Goal: Task Accomplishment & Management: Manage account settings

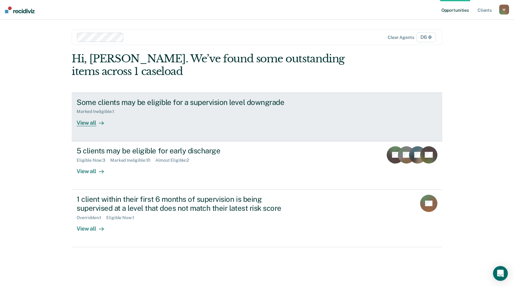
click at [85, 120] on div "View all" at bounding box center [94, 120] width 35 height 12
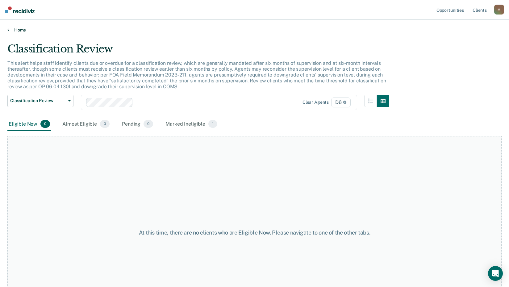
click at [8, 29] on icon at bounding box center [8, 29] width 2 height 5
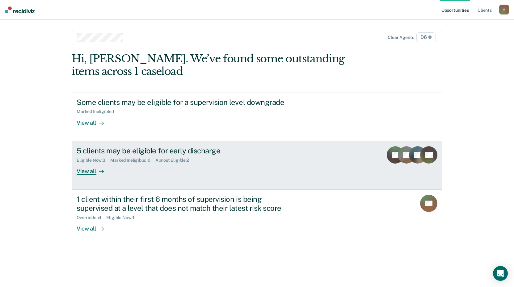
click at [95, 173] on div "View all" at bounding box center [94, 169] width 35 height 12
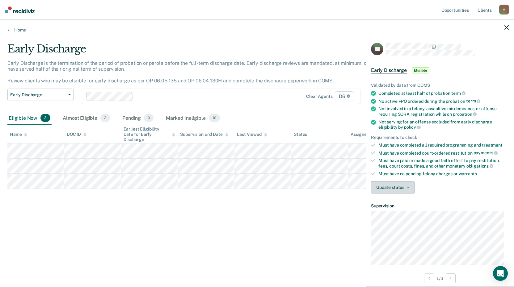
click at [408, 185] on button "Update status" at bounding box center [393, 187] width 44 height 12
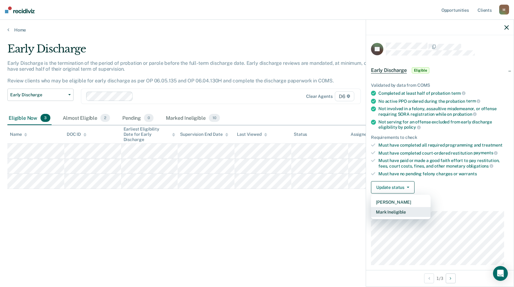
click at [392, 210] on button "Mark Ineligible" at bounding box center [401, 212] width 60 height 10
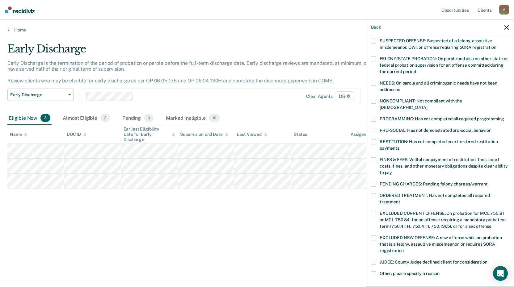
scroll to position [93, 0]
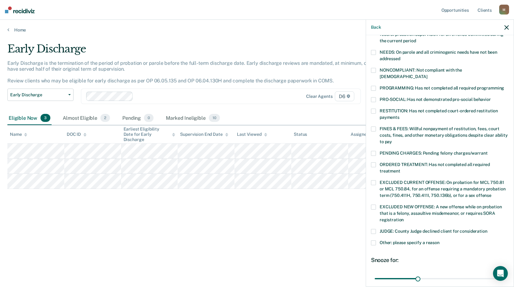
click at [372, 127] on span at bounding box center [373, 129] width 5 height 5
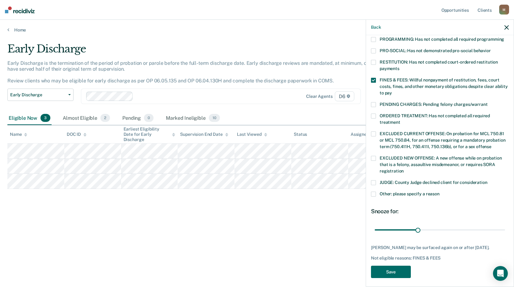
scroll to position [143, 0]
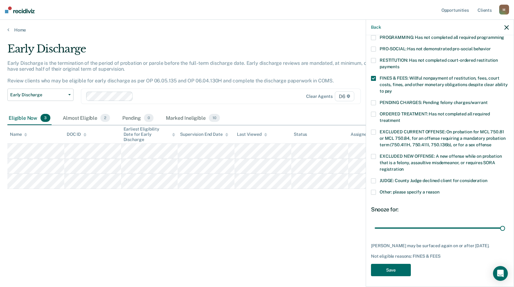
drag, startPoint x: 417, startPoint y: 221, endPoint x: 510, endPoint y: 221, distance: 93.2
type input "90"
click at [505, 223] on input "range" at bounding box center [439, 228] width 130 height 11
click at [392, 269] on button "Save" at bounding box center [391, 270] width 40 height 13
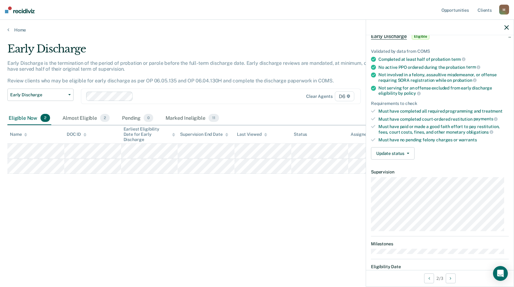
scroll to position [0, 0]
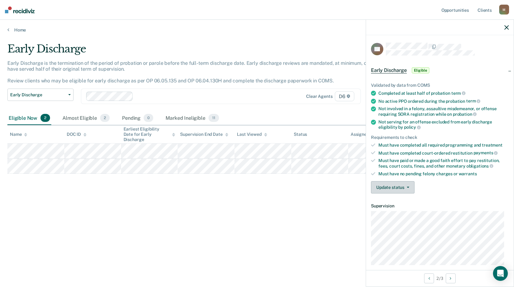
click at [408, 185] on button "Update status" at bounding box center [393, 187] width 44 height 12
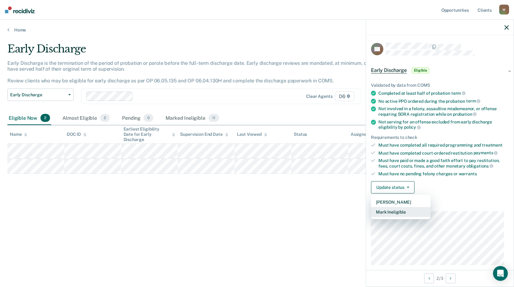
click at [397, 211] on button "Mark Ineligible" at bounding box center [401, 212] width 60 height 10
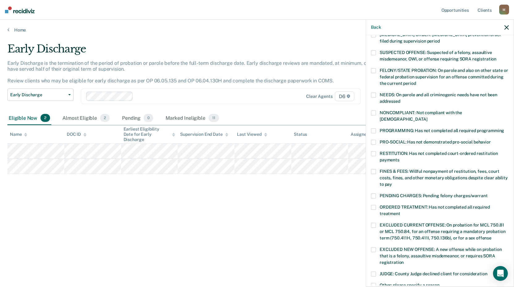
scroll to position [62, 0]
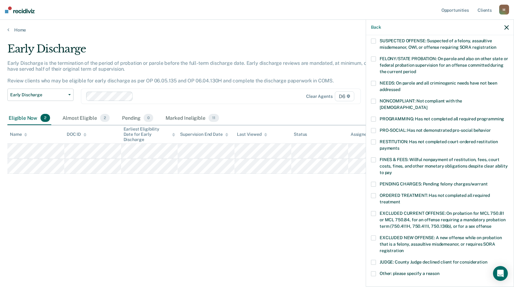
click at [375, 157] on span at bounding box center [373, 159] width 5 height 5
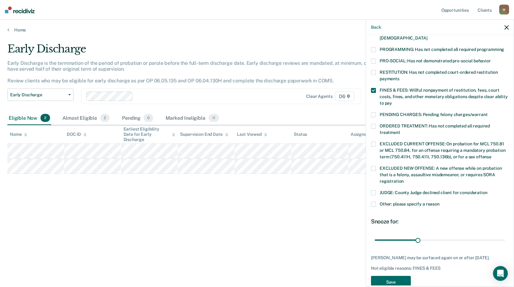
scroll to position [138, 0]
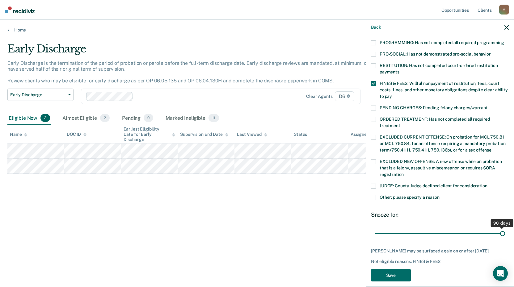
drag, startPoint x: 414, startPoint y: 225, endPoint x: 501, endPoint y: 230, distance: 86.8
type input "90"
click at [505, 228] on input "range" at bounding box center [439, 233] width 130 height 11
click at [402, 269] on button "Save" at bounding box center [391, 275] width 40 height 13
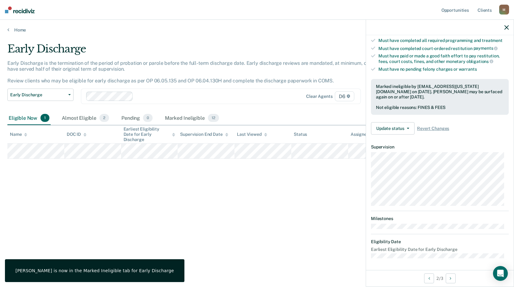
scroll to position [59, 0]
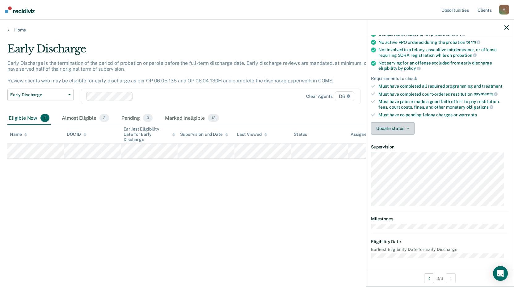
click at [408, 128] on icon "button" at bounding box center [407, 128] width 2 height 1
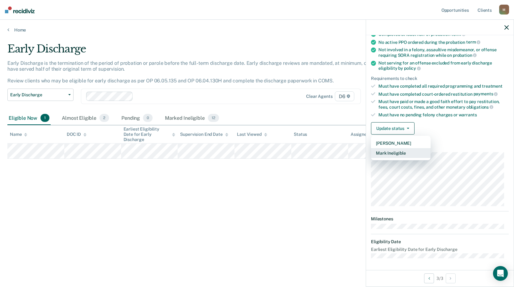
click at [399, 152] on button "Mark Ineligible" at bounding box center [401, 153] width 60 height 10
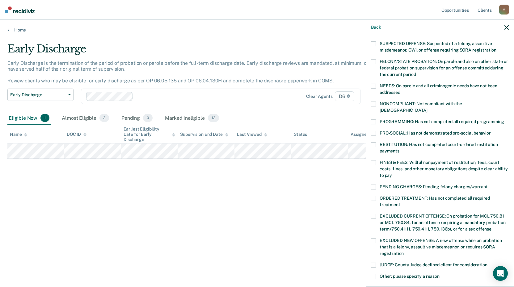
click at [374, 119] on span at bounding box center [373, 121] width 5 height 5
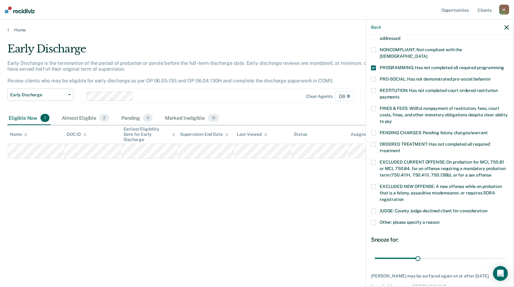
scroll to position [123, 0]
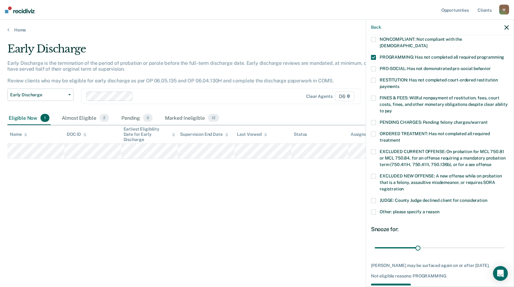
click at [372, 198] on span at bounding box center [373, 200] width 5 height 5
drag, startPoint x: 416, startPoint y: 241, endPoint x: 513, endPoint y: 244, distance: 96.7
type input "90"
click at [505, 244] on input "range" at bounding box center [439, 247] width 130 height 11
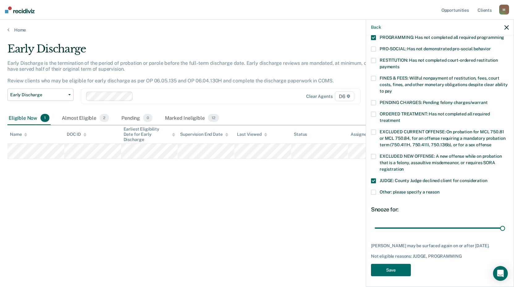
click at [375, 178] on span at bounding box center [373, 180] width 5 height 5
click at [373, 190] on span at bounding box center [373, 192] width 5 height 5
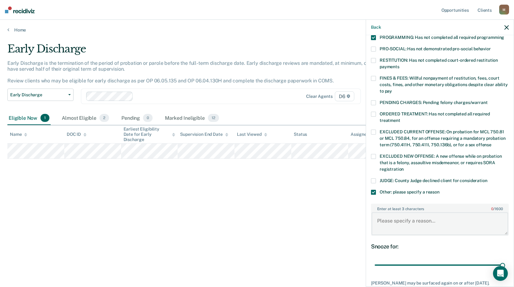
click at [400, 221] on textarea "Enter at least 3 characters 0 / 1600" at bounding box center [439, 223] width 136 height 23
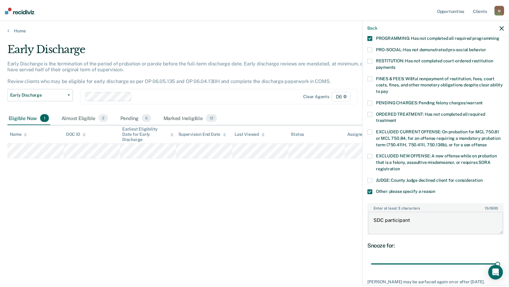
scroll to position [181, 0]
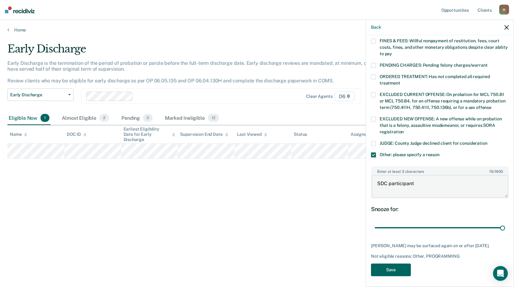
type textarea "SDC participant"
click at [399, 267] on button "Save" at bounding box center [391, 270] width 40 height 13
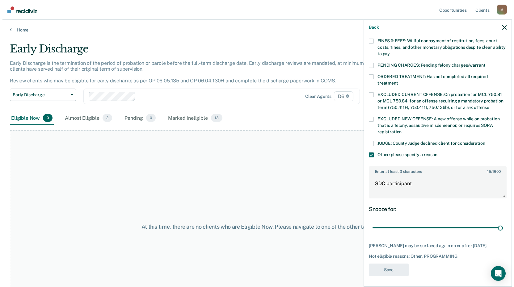
scroll to position [115, 0]
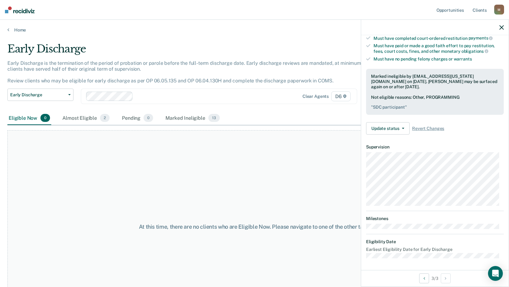
click at [7, 28] on div "Home" at bounding box center [254, 26] width 509 height 13
click at [8, 30] on icon at bounding box center [8, 29] width 2 height 5
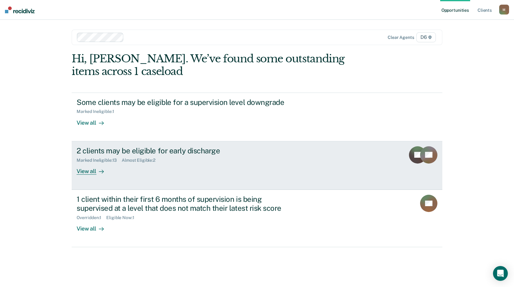
click at [90, 171] on div "View all" at bounding box center [94, 169] width 35 height 12
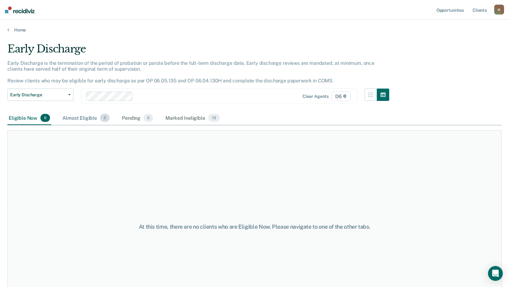
click at [82, 117] on div "Almost Eligible 2" at bounding box center [86, 118] width 50 height 14
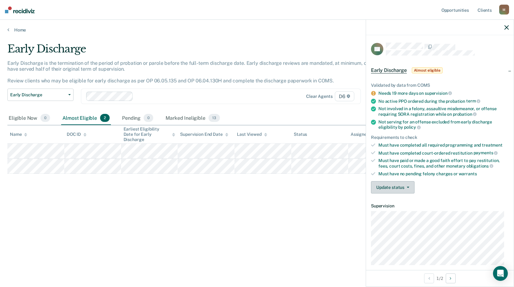
click at [408, 188] on button "Update status" at bounding box center [393, 187] width 44 height 12
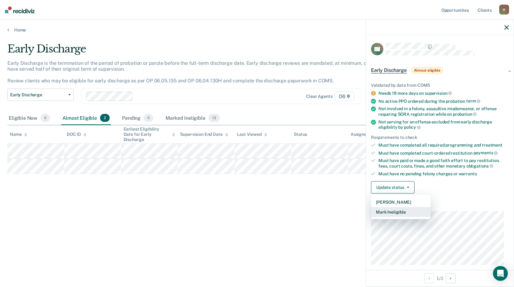
click at [396, 210] on button "Mark Ineligible" at bounding box center [401, 212] width 60 height 10
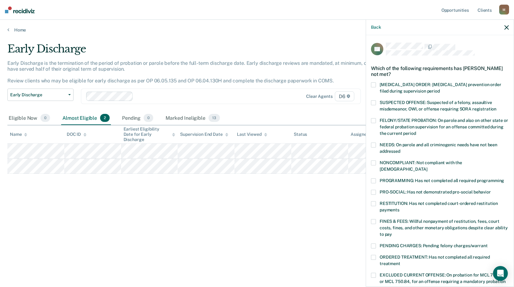
click at [375, 164] on span at bounding box center [373, 162] width 5 height 5
click at [373, 178] on span at bounding box center [373, 180] width 5 height 5
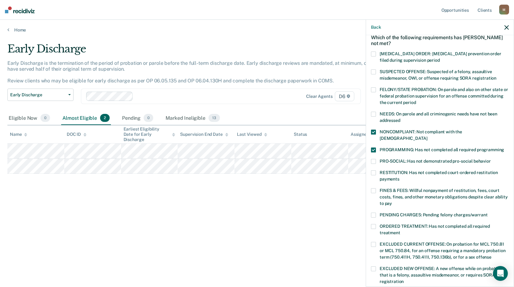
scroll to position [62, 0]
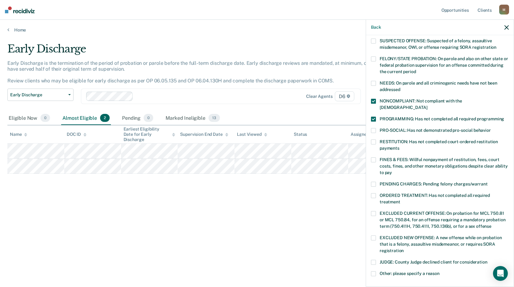
click at [374, 193] on span at bounding box center [373, 195] width 5 height 5
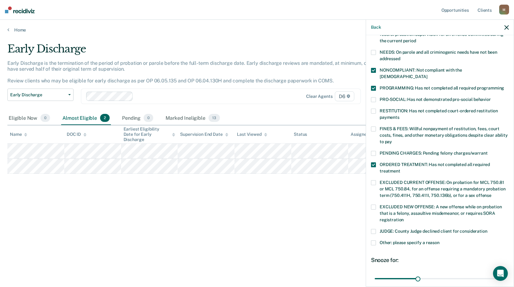
scroll to position [123, 0]
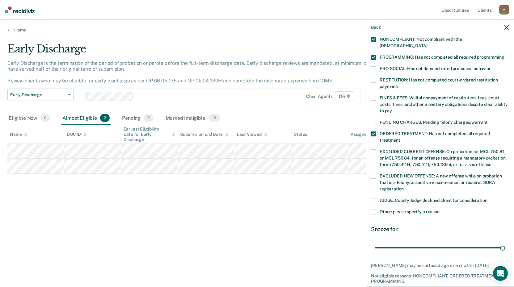
drag, startPoint x: 416, startPoint y: 241, endPoint x: 511, endPoint y: 247, distance: 95.8
type input "90"
click at [505, 247] on input "range" at bounding box center [439, 247] width 130 height 11
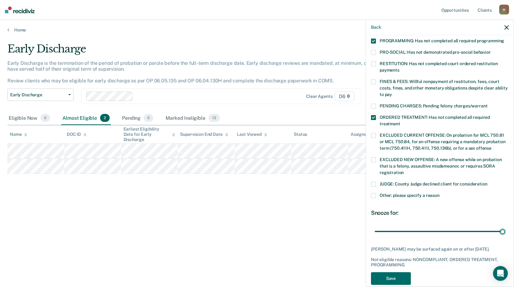
scroll to position [148, 0]
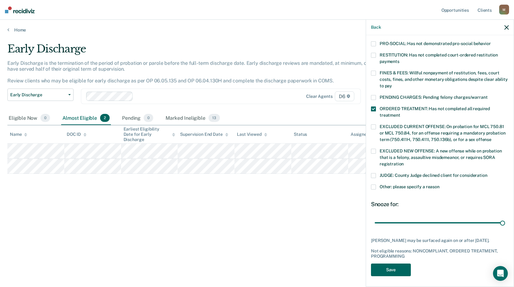
click at [401, 266] on button "Save" at bounding box center [391, 270] width 40 height 13
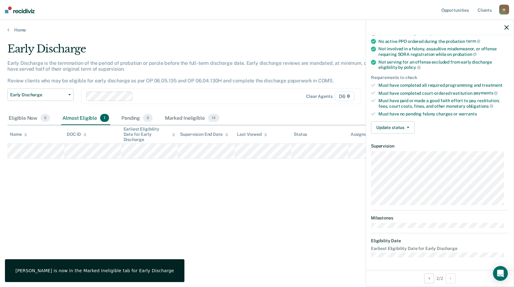
scroll to position [59, 0]
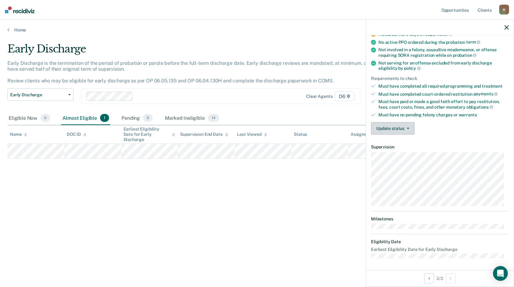
click at [409, 128] on button "Update status" at bounding box center [393, 128] width 44 height 12
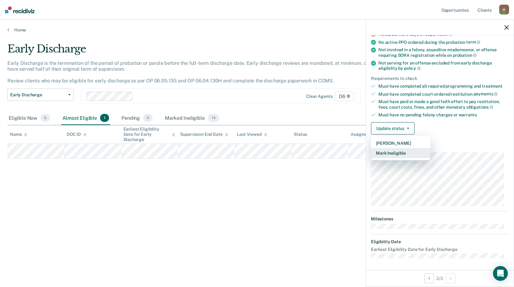
click at [397, 152] on button "Mark Ineligible" at bounding box center [401, 153] width 60 height 10
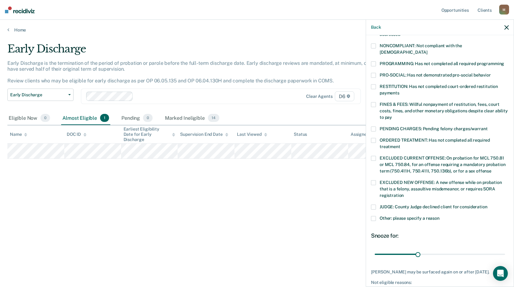
scroll to position [107, 0]
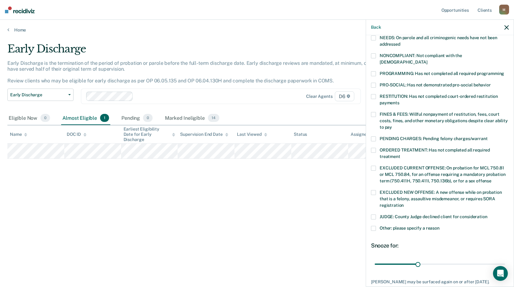
click at [375, 94] on span at bounding box center [373, 96] width 5 height 5
drag, startPoint x: 417, startPoint y: 257, endPoint x: 501, endPoint y: 237, distance: 86.9
type input "90"
click at [505, 259] on input "range" at bounding box center [439, 264] width 130 height 11
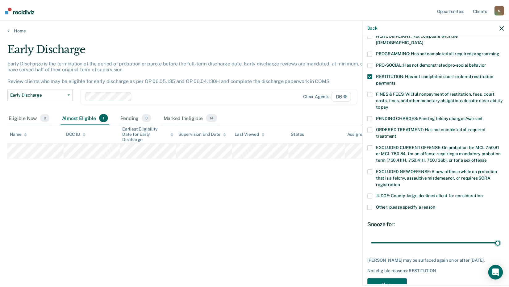
scroll to position [138, 0]
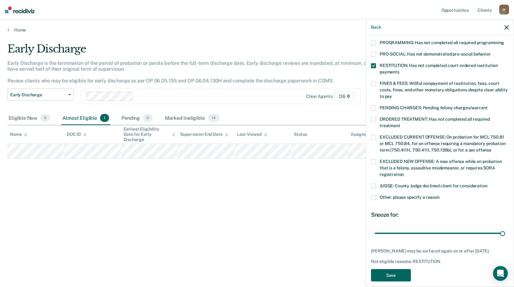
click at [393, 269] on button "Save" at bounding box center [391, 275] width 40 height 13
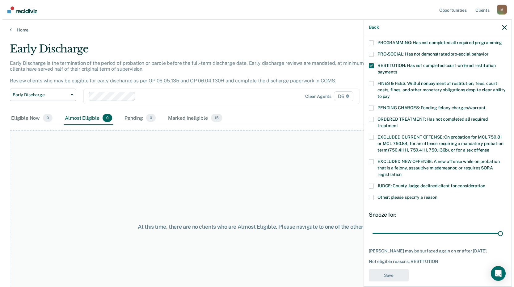
scroll to position [105, 0]
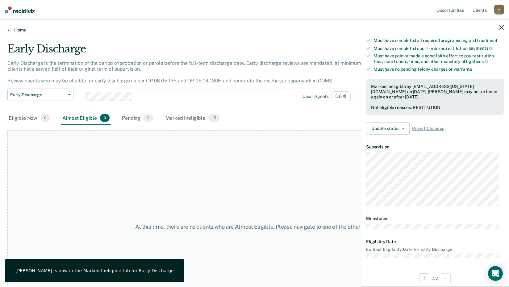
click at [9, 30] on icon at bounding box center [8, 29] width 2 height 5
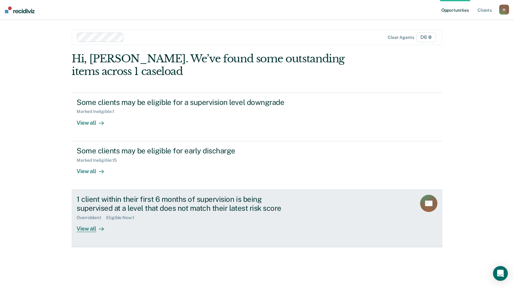
click at [87, 228] on div "View all" at bounding box center [94, 226] width 35 height 12
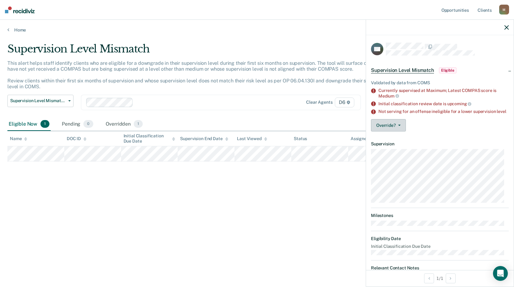
click at [398, 129] on button "Override?" at bounding box center [388, 125] width 35 height 12
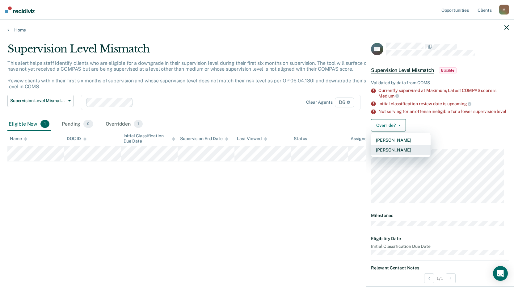
click at [393, 153] on button "[PERSON_NAME]" at bounding box center [401, 150] width 60 height 10
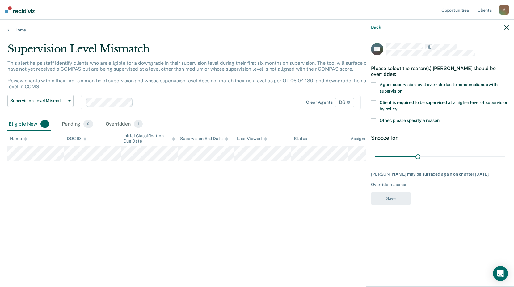
click at [374, 121] on span at bounding box center [373, 120] width 5 height 5
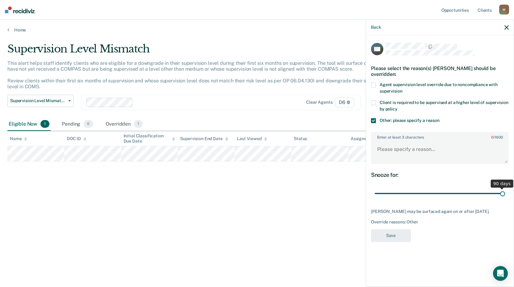
drag, startPoint x: 417, startPoint y: 194, endPoint x: 516, endPoint y: 203, distance: 99.4
type input "90"
click at [505, 199] on input "range" at bounding box center [439, 193] width 130 height 11
click at [400, 151] on textarea "Enter at least 3 characters 0 / 1600" at bounding box center [439, 152] width 136 height 23
type textarea "ICOTS case"
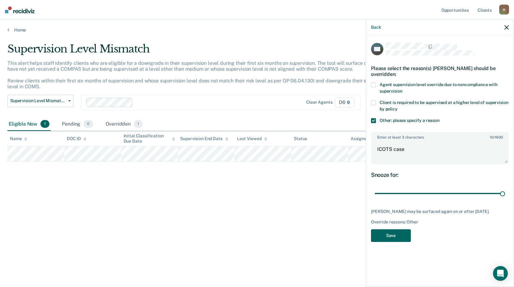
click at [385, 233] on button "Save" at bounding box center [391, 235] width 40 height 13
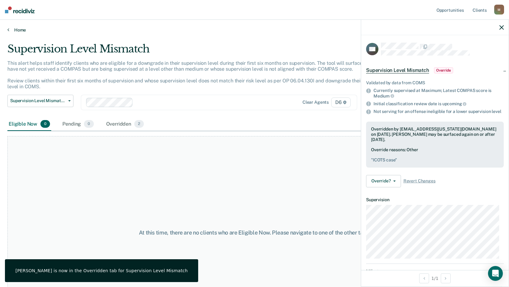
click at [8, 29] on icon at bounding box center [8, 29] width 2 height 5
